Goal: Information Seeking & Learning: Find specific fact

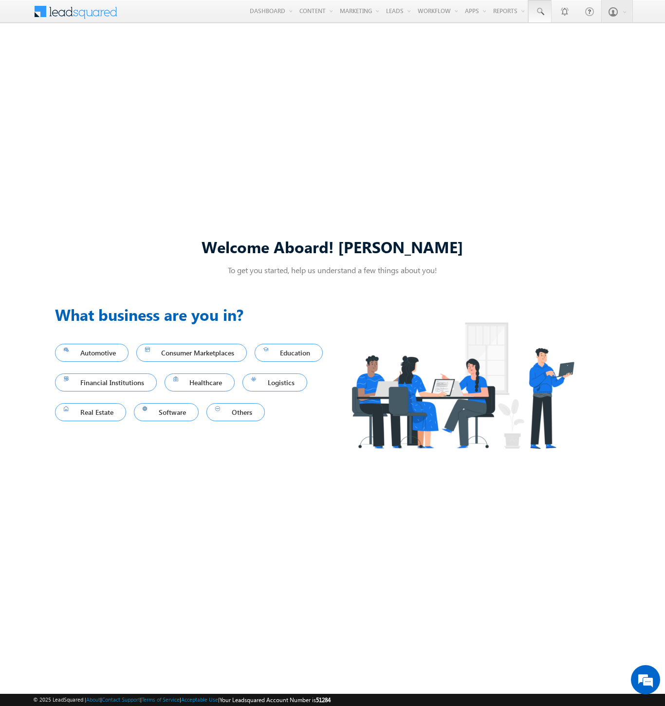
click at [539, 12] on span at bounding box center [540, 12] width 10 height 10
type input "8962631512"
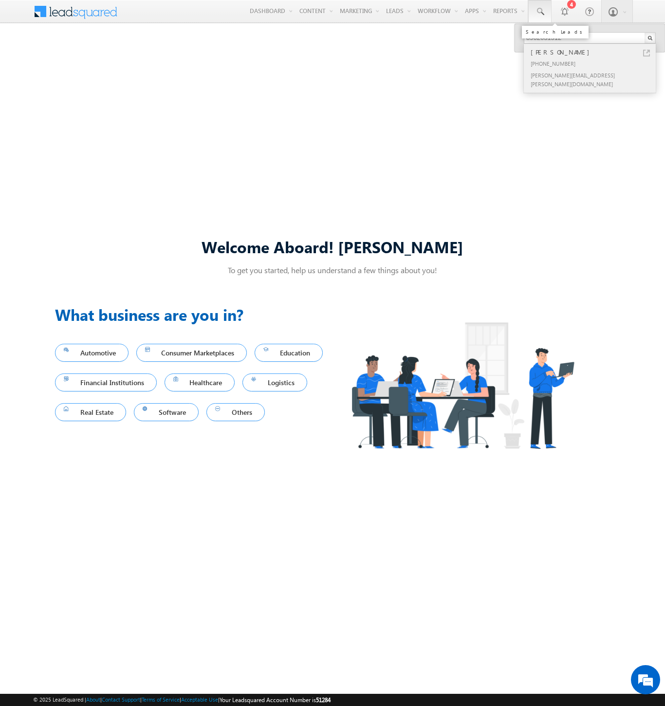
click at [594, 63] on div "[PHONE_NUMBER]" at bounding box center [593, 63] width 130 height 12
